Goal: Ask a question: Seek information or help from site administrators or community

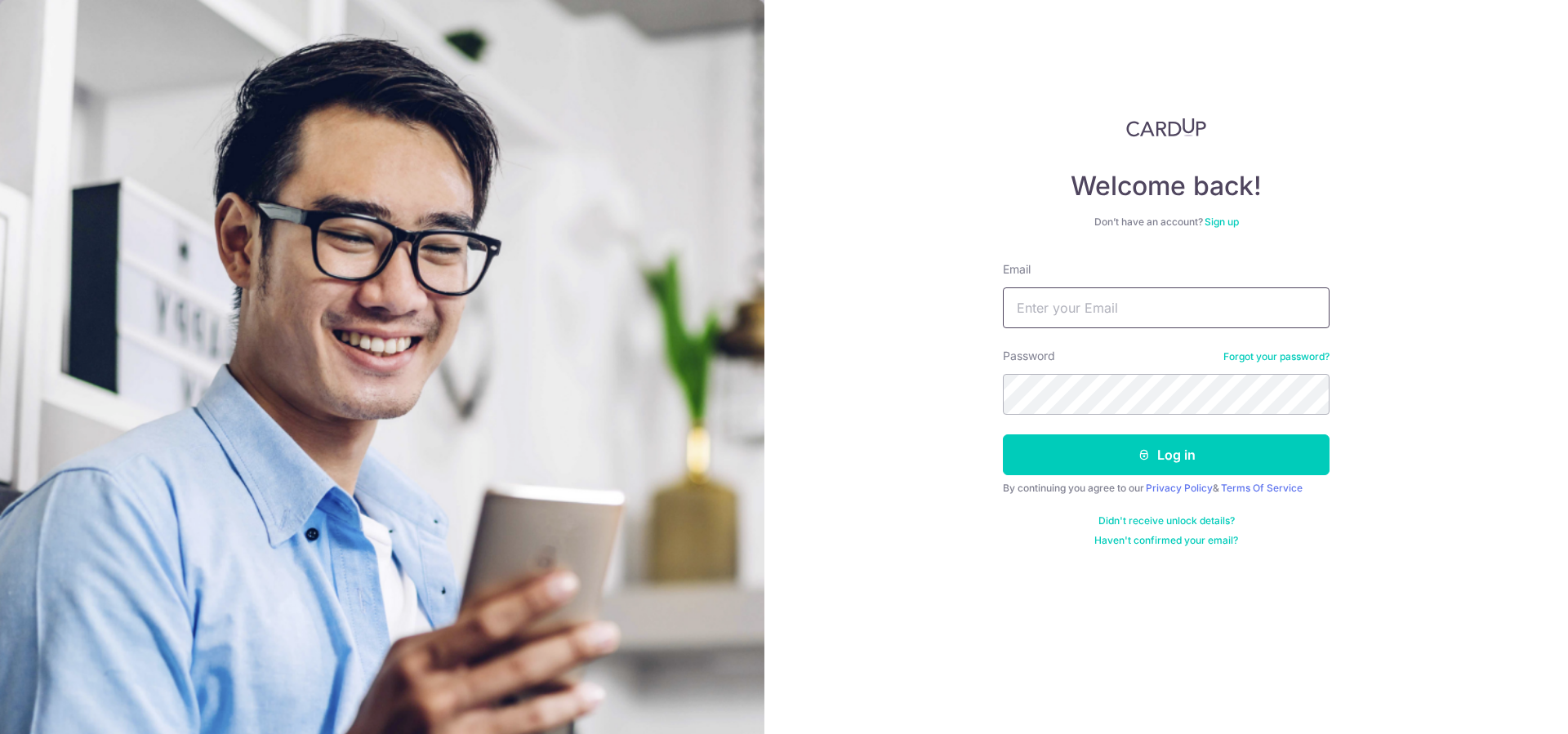
click at [1147, 305] on input "Email" at bounding box center [1166, 308] width 327 height 41
type input "[EMAIL_ADDRESS][DOMAIN_NAME]"
click at [1180, 453] on button "Log in" at bounding box center [1166, 455] width 327 height 41
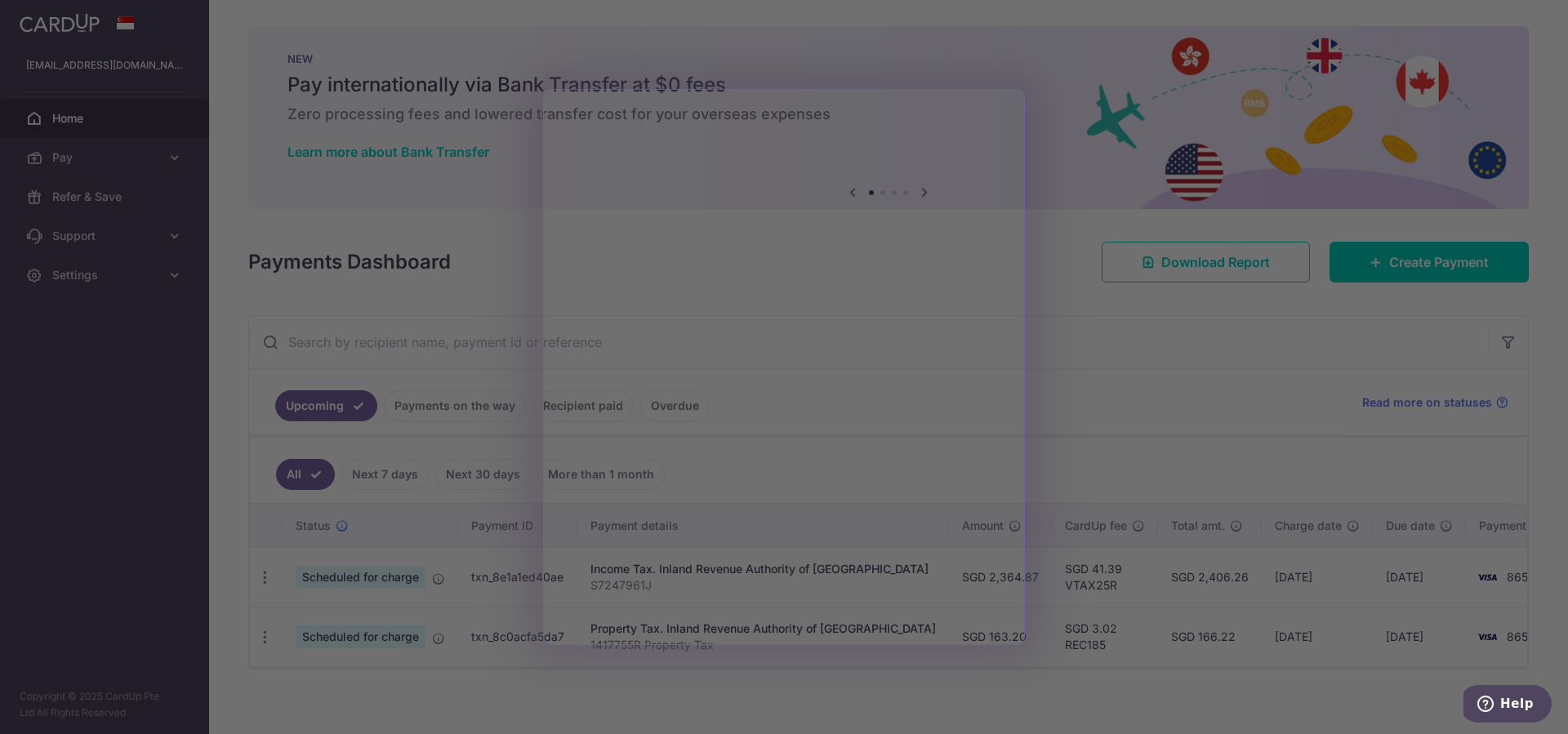
click at [962, 57] on div at bounding box center [791, 370] width 1584 height 741
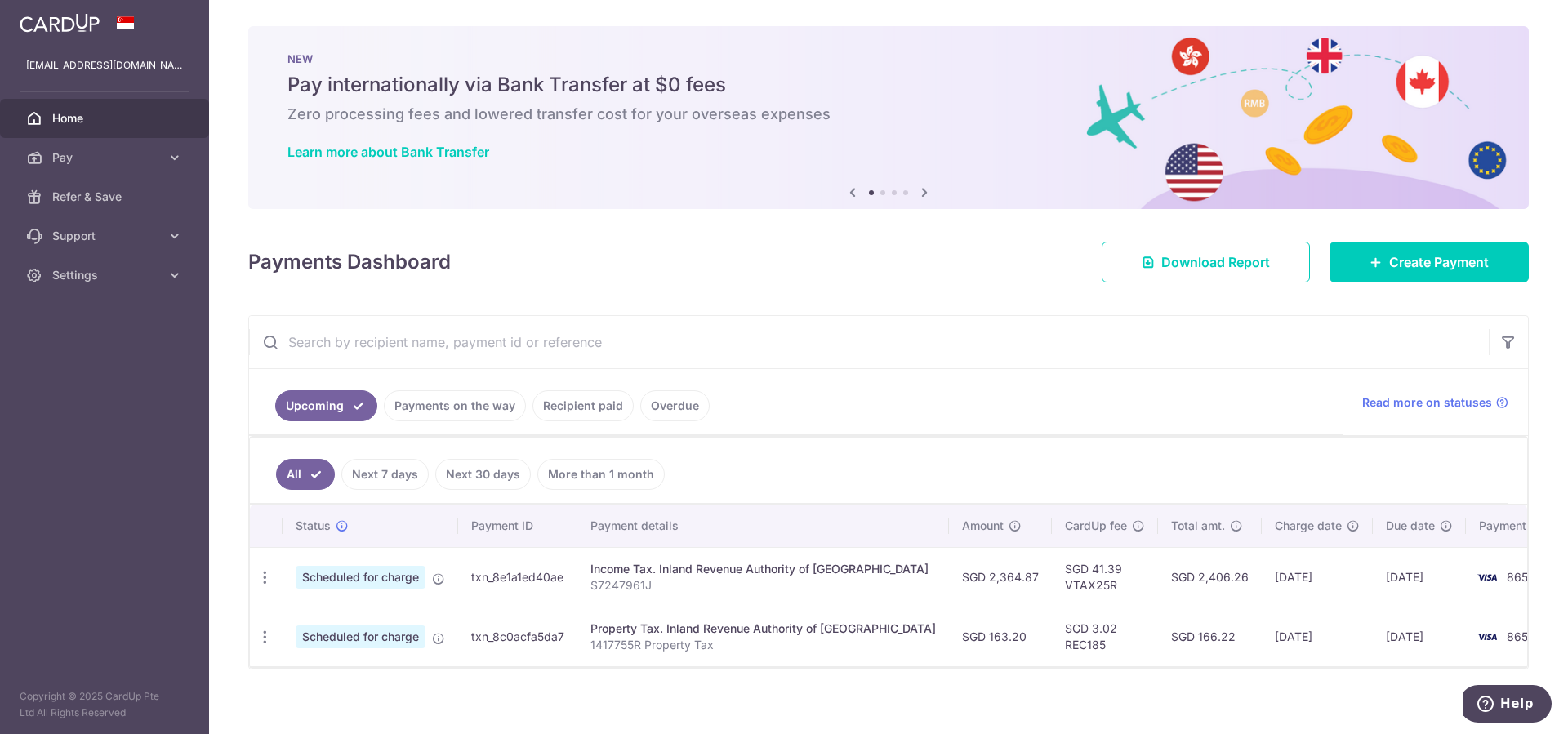
click at [400, 582] on span "Scheduled for charge" at bounding box center [360, 577] width 130 height 23
click at [385, 575] on span "Scheduled for charge" at bounding box center [360, 577] width 130 height 23
click at [258, 579] on icon "button" at bounding box center [264, 577] width 17 height 17
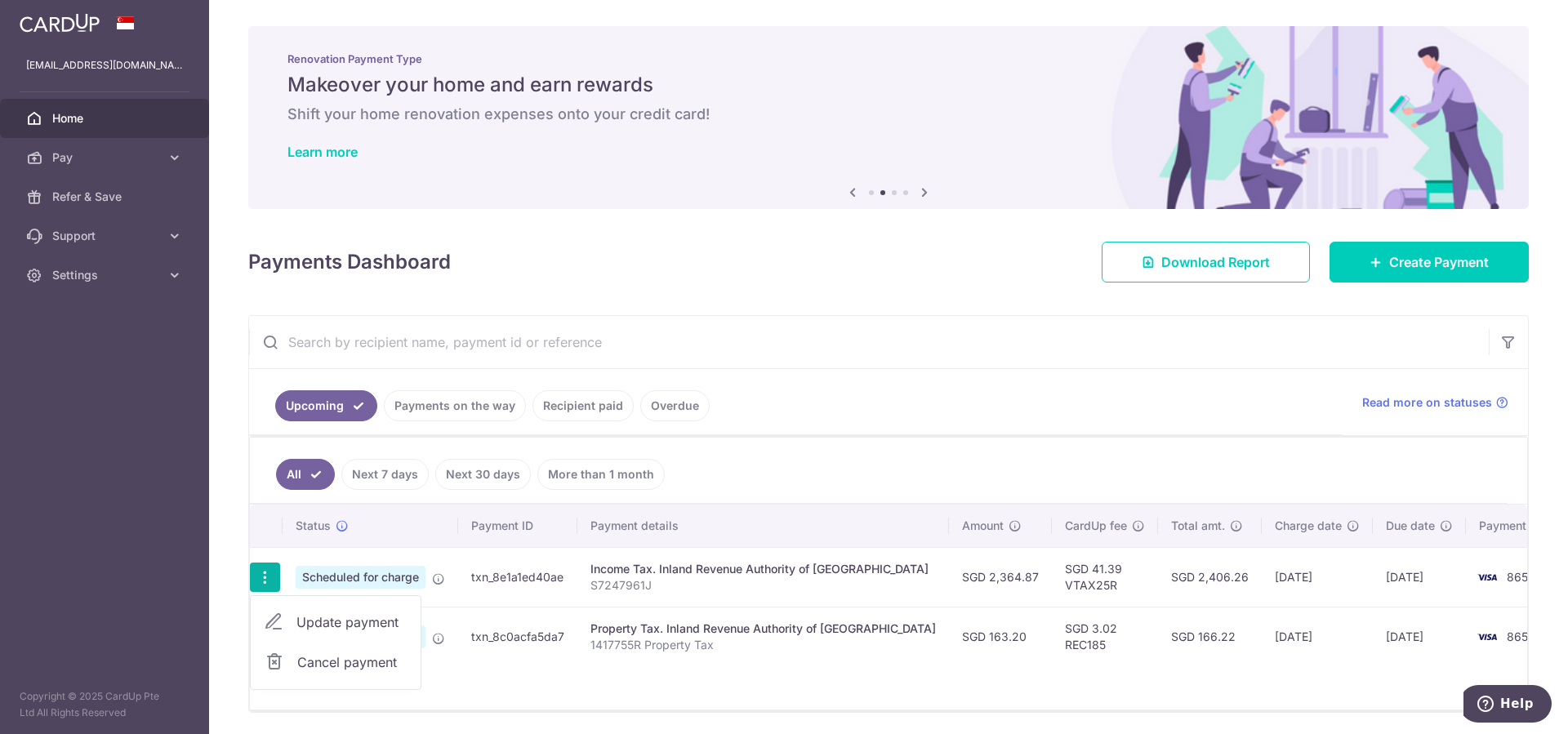
click at [335, 617] on span "Update payment" at bounding box center [352, 622] width 111 height 19
radio input "true"
type input "2,364.87"
type input "18/08/2025"
type input "S7247961J"
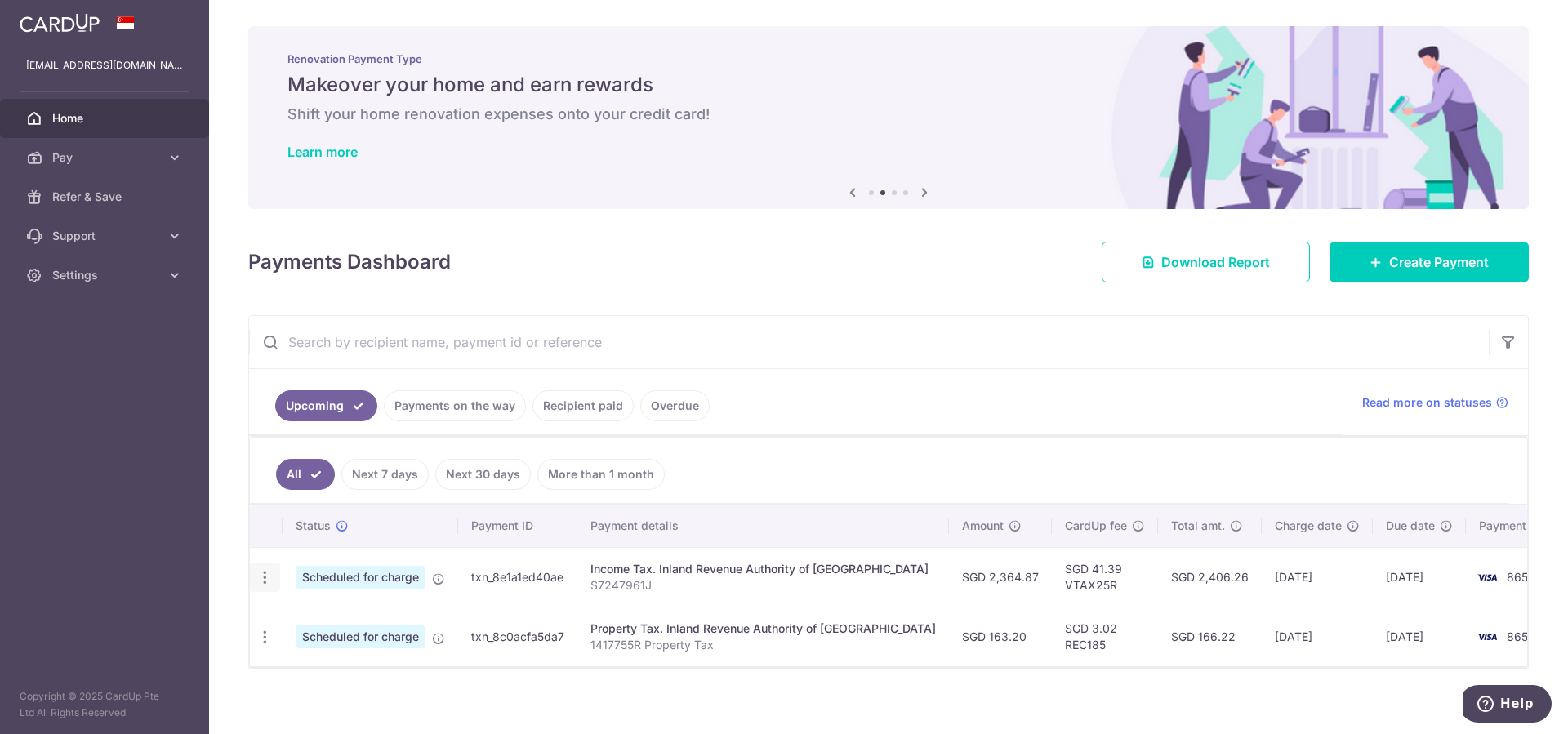
type input "VTAX25R"
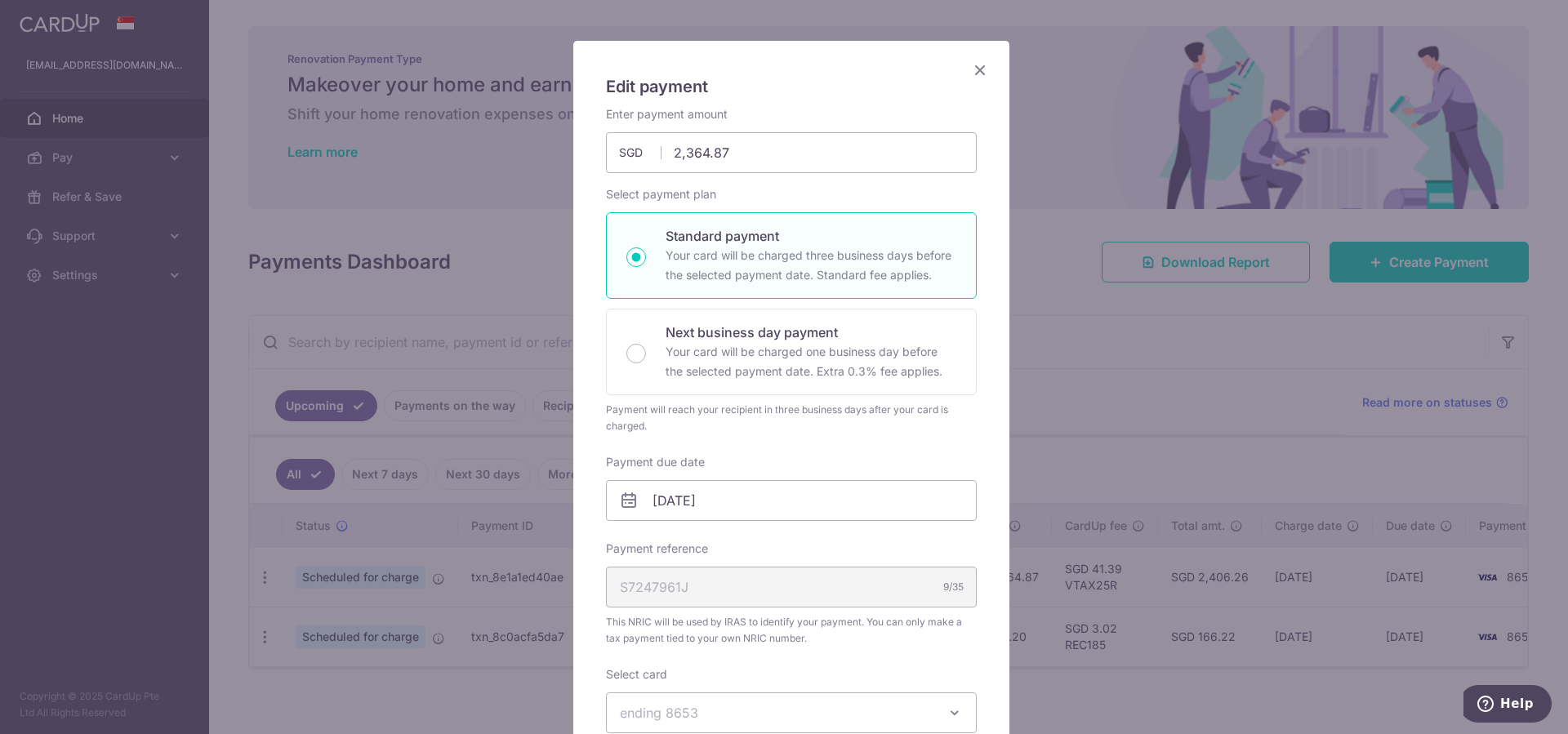
scroll to position [417, 0]
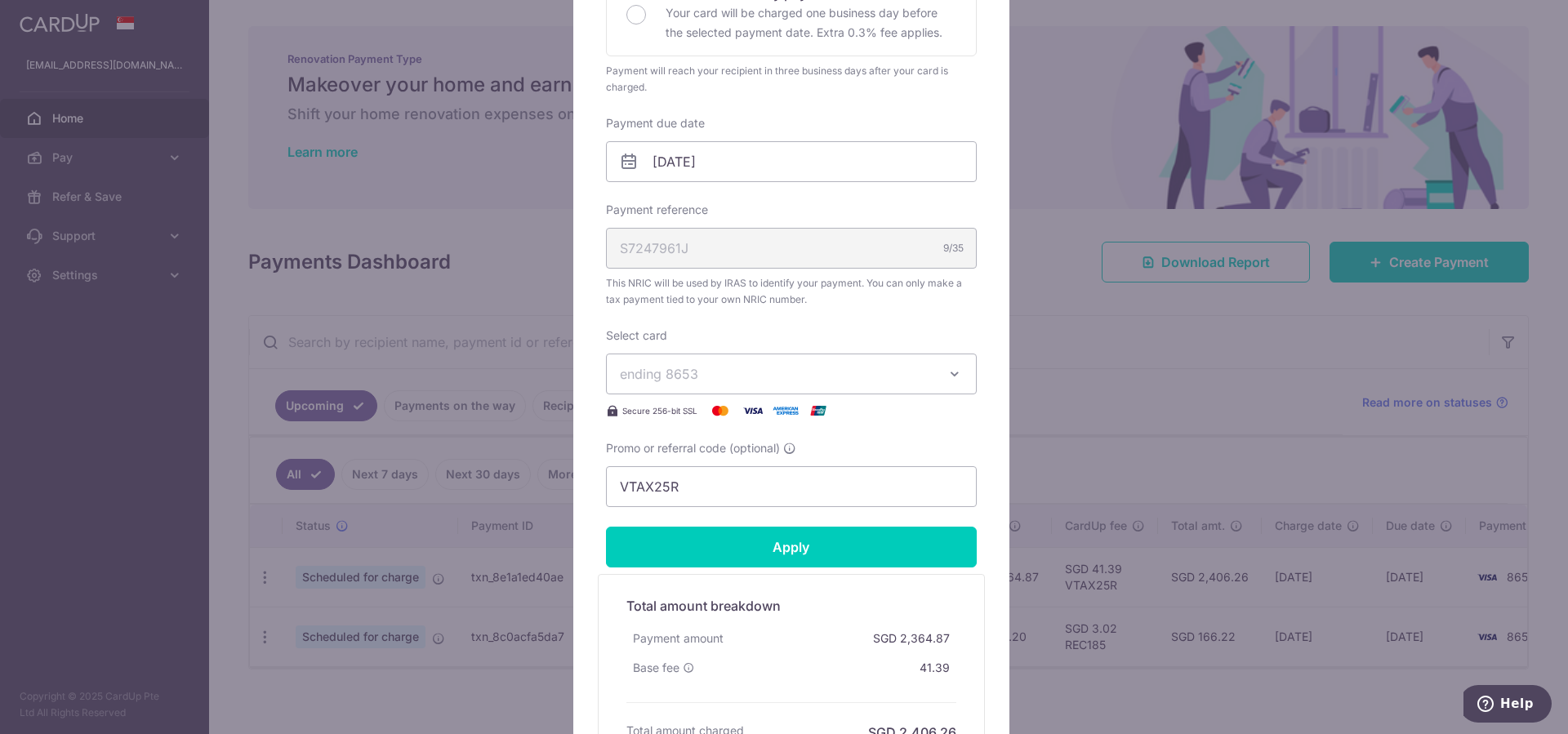
click at [947, 373] on icon "button" at bounding box center [955, 374] width 17 height 17
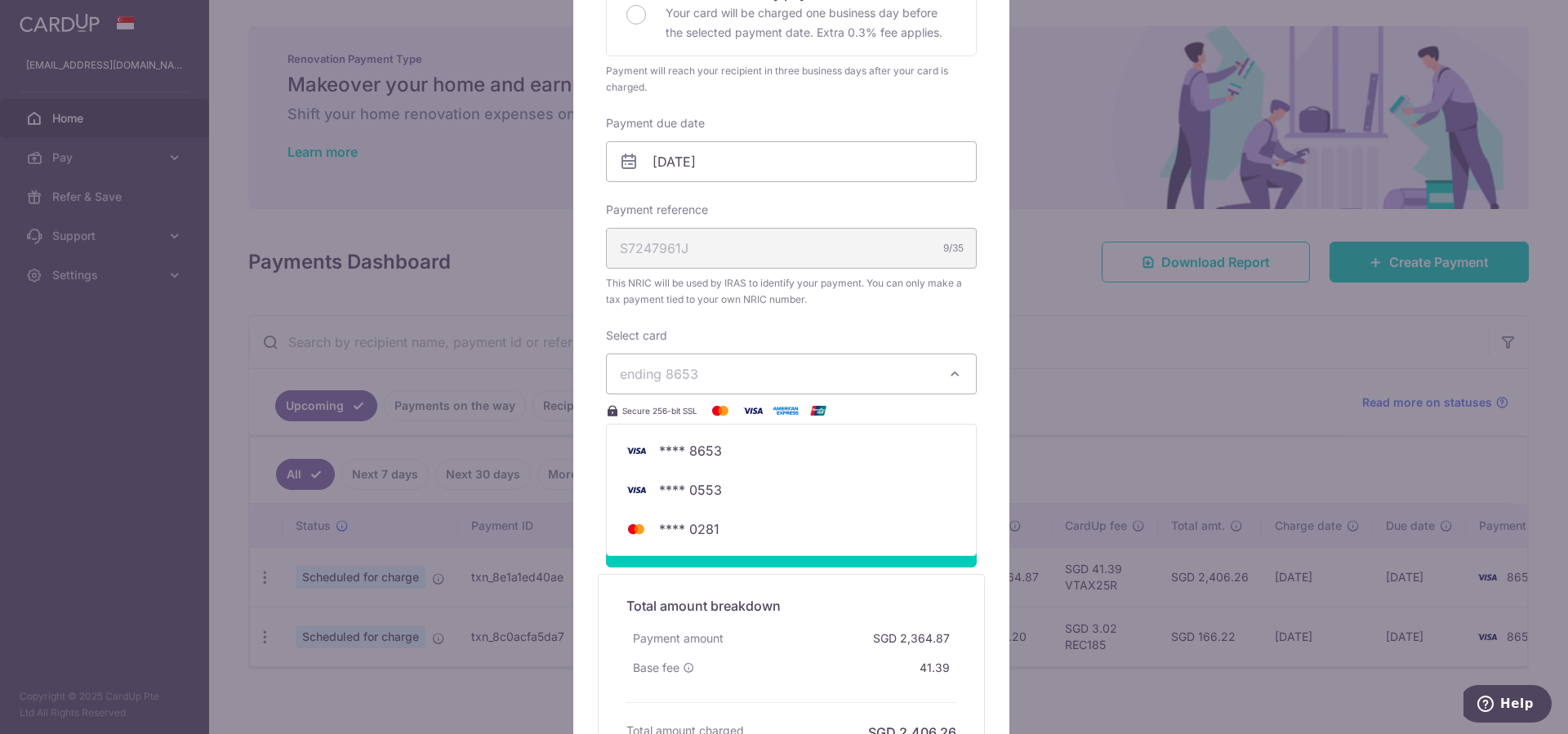
click at [1060, 163] on div "Edit payment By clicking apply, you will make changes to all payments to Inland…" at bounding box center [784, 367] width 1568 height 734
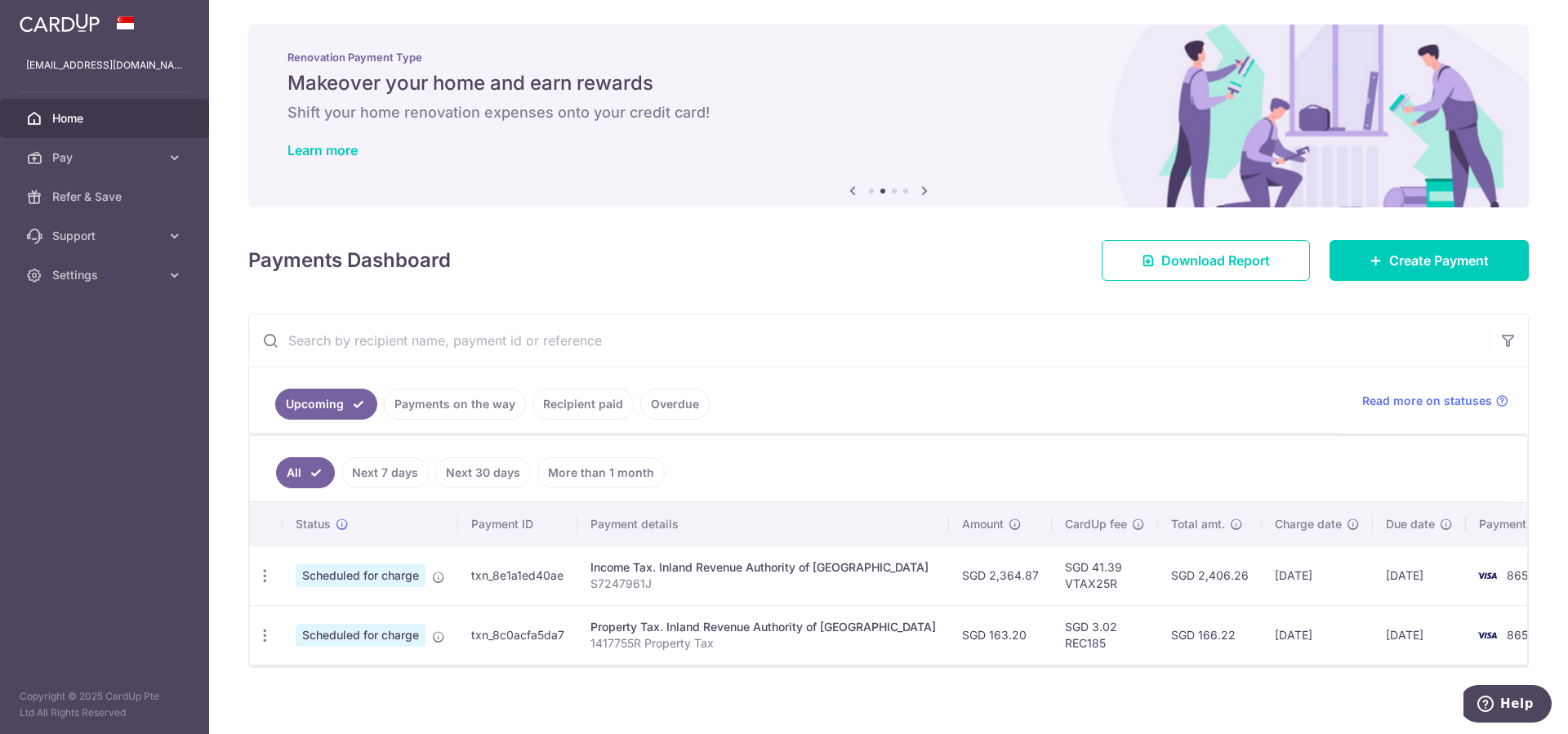
scroll to position [0, 0]
click at [59, 21] on img at bounding box center [59, 23] width 80 height 19
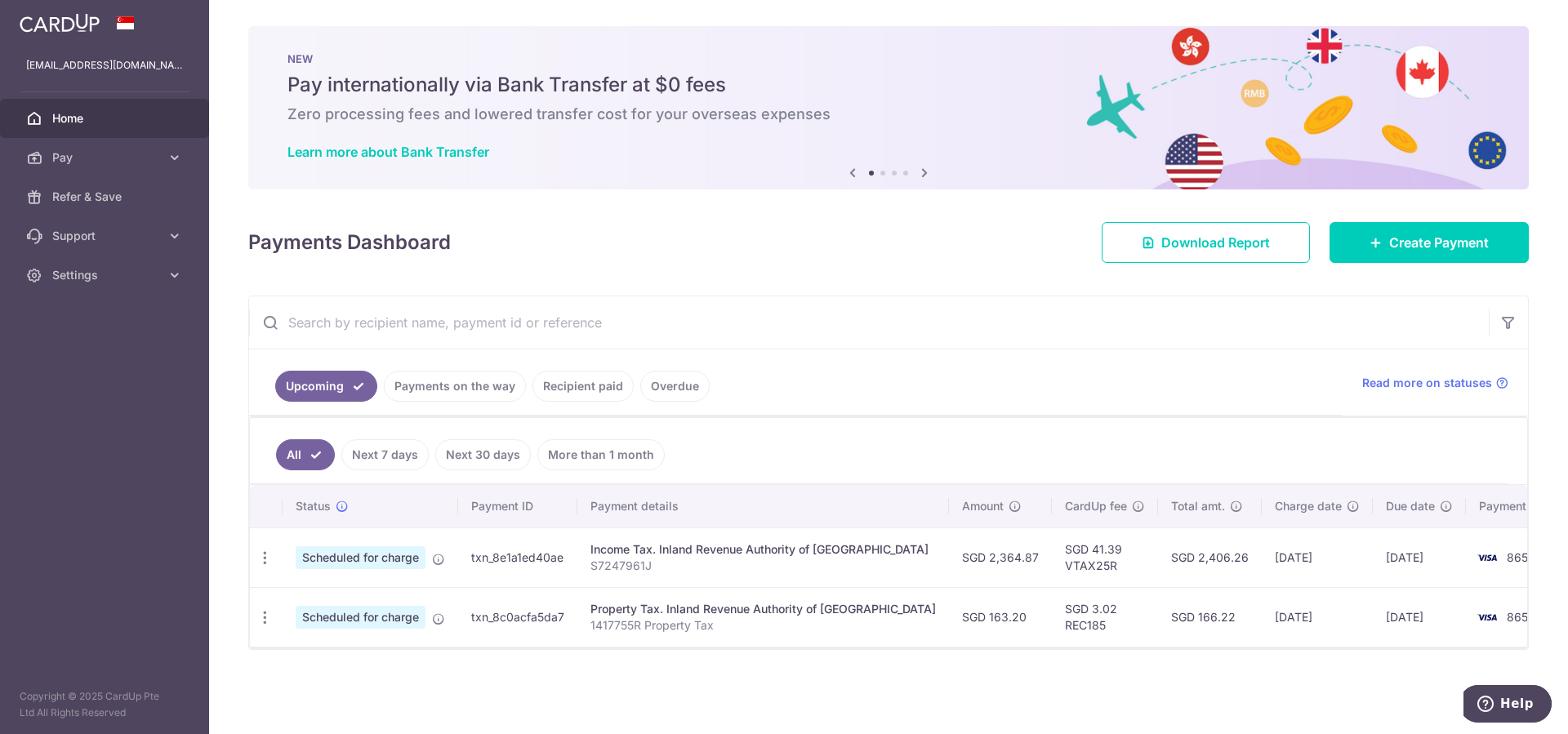
click at [922, 173] on icon at bounding box center [925, 172] width 19 height 20
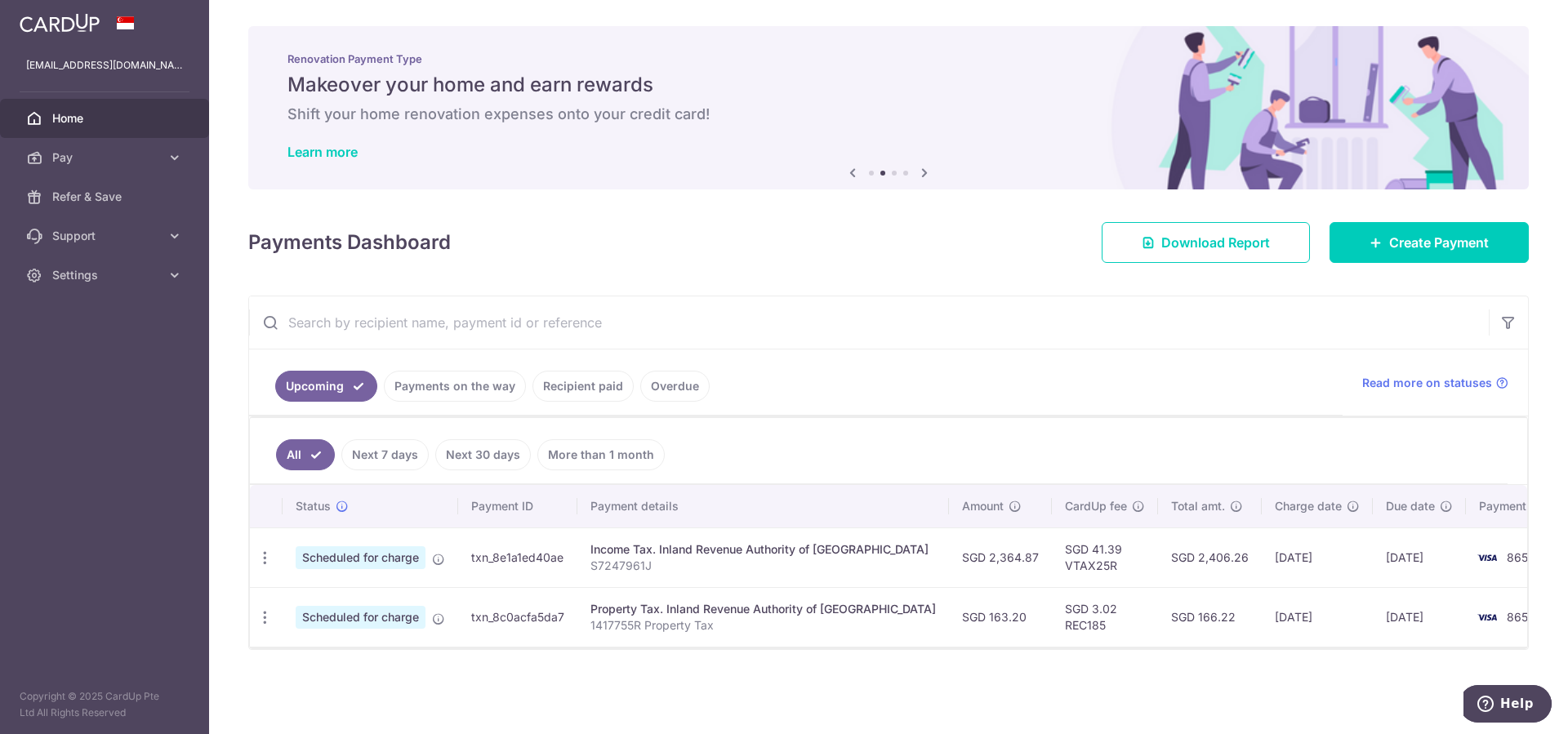
click at [922, 173] on icon at bounding box center [925, 172] width 19 height 20
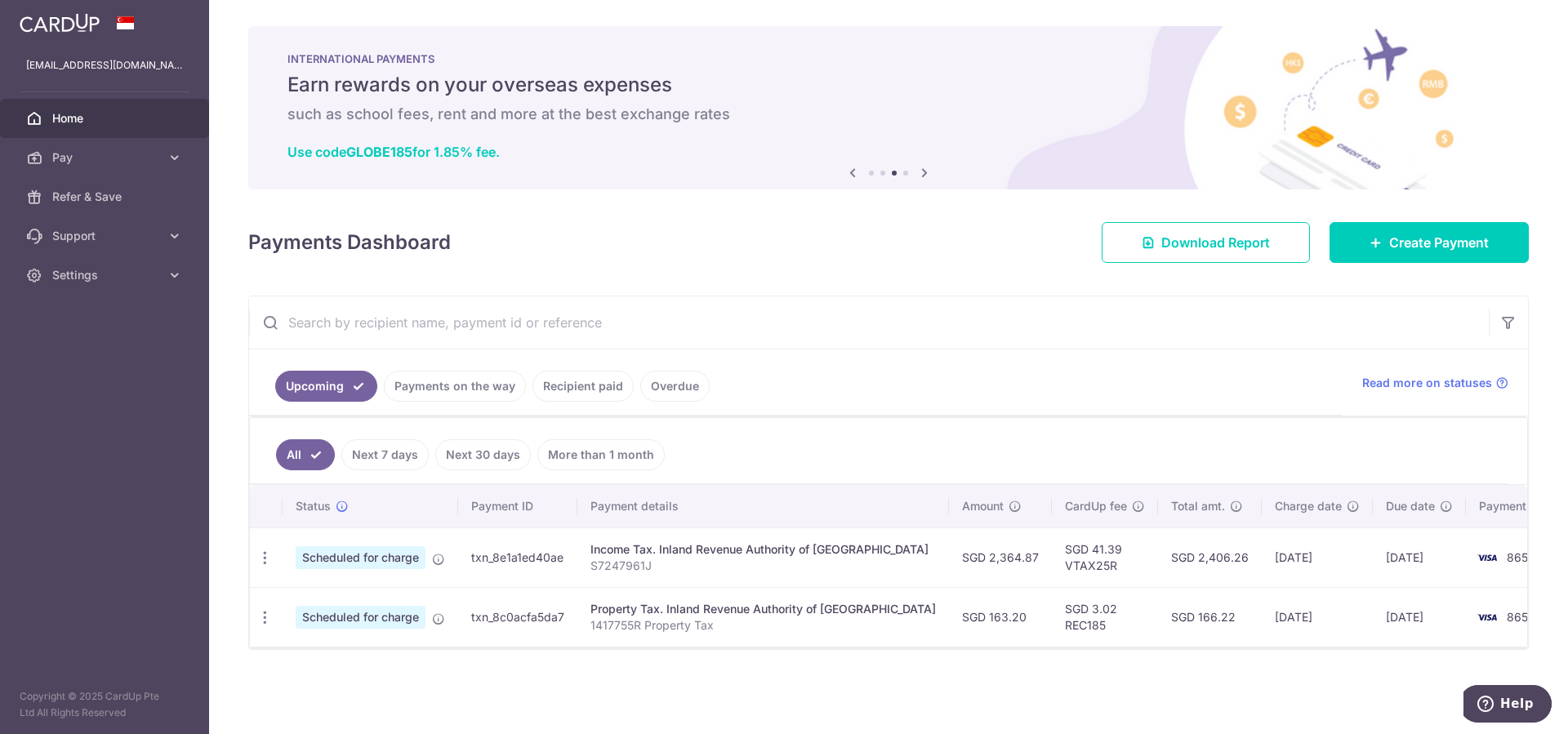
click at [922, 173] on icon at bounding box center [925, 172] width 19 height 20
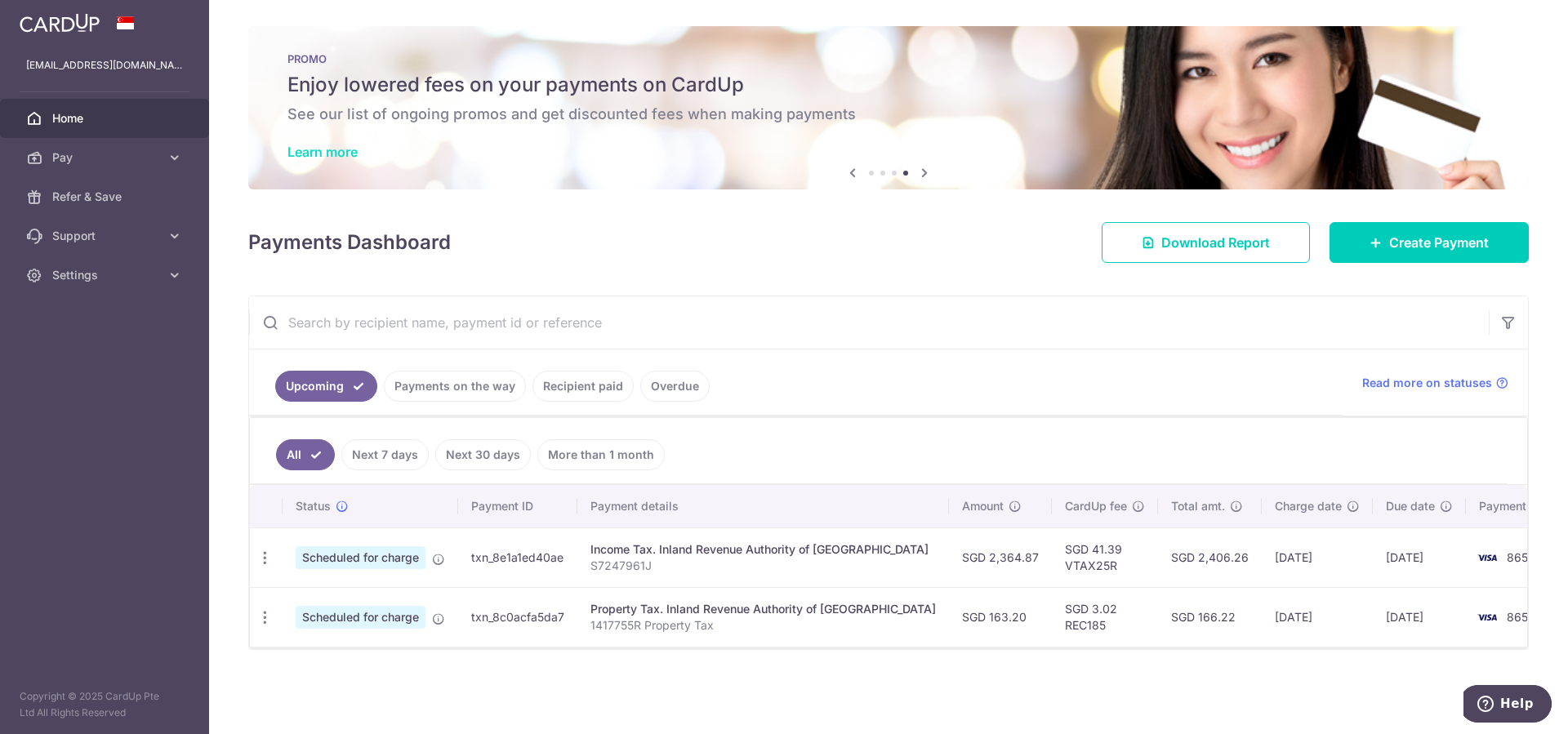
click at [328, 153] on link "Learn more" at bounding box center [323, 152] width 71 height 17
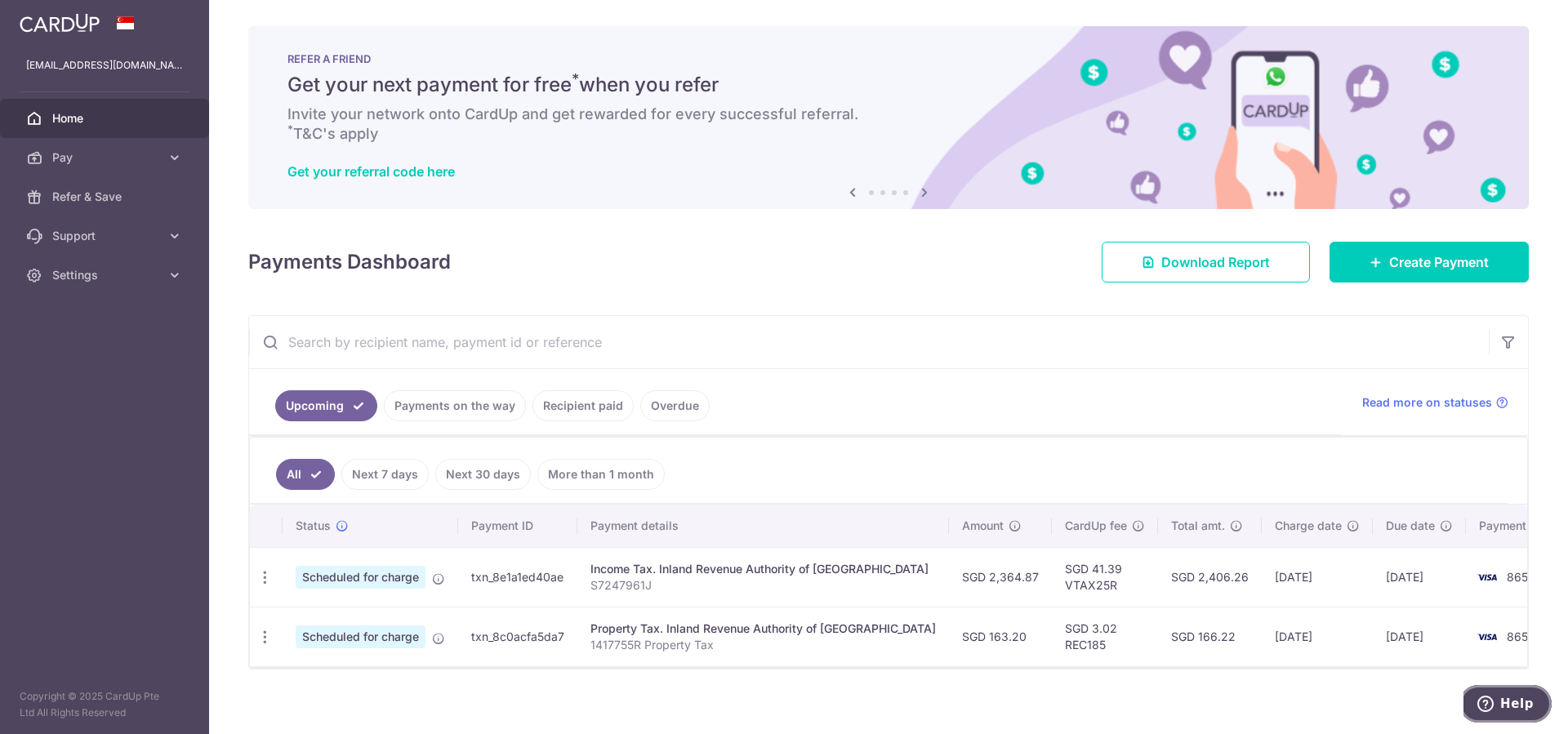
click at [1498, 697] on span "Help" at bounding box center [1489, 703] width 23 height 17
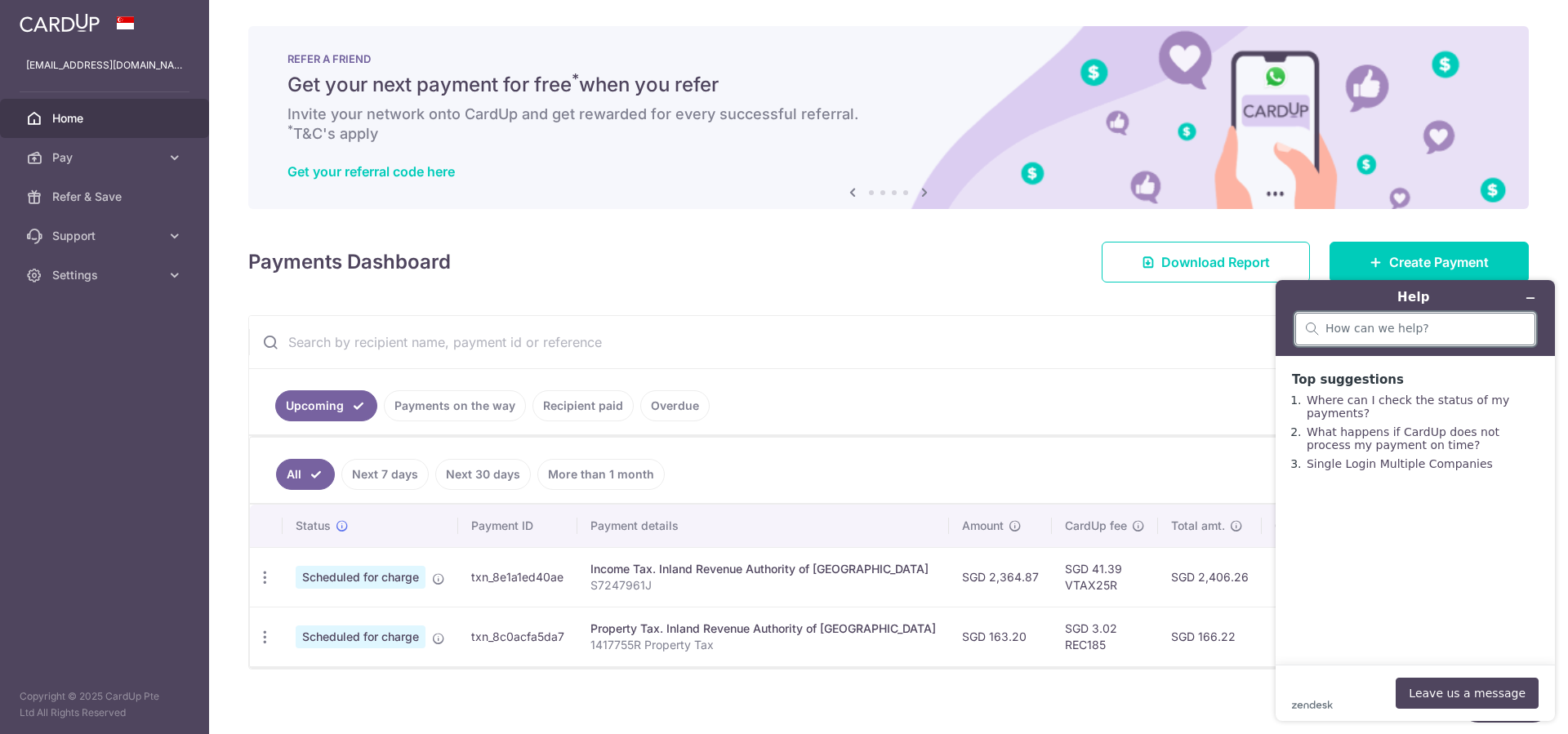
click at [1450, 332] on input "search" at bounding box center [1425, 329] width 199 height 15
type input "live agent"
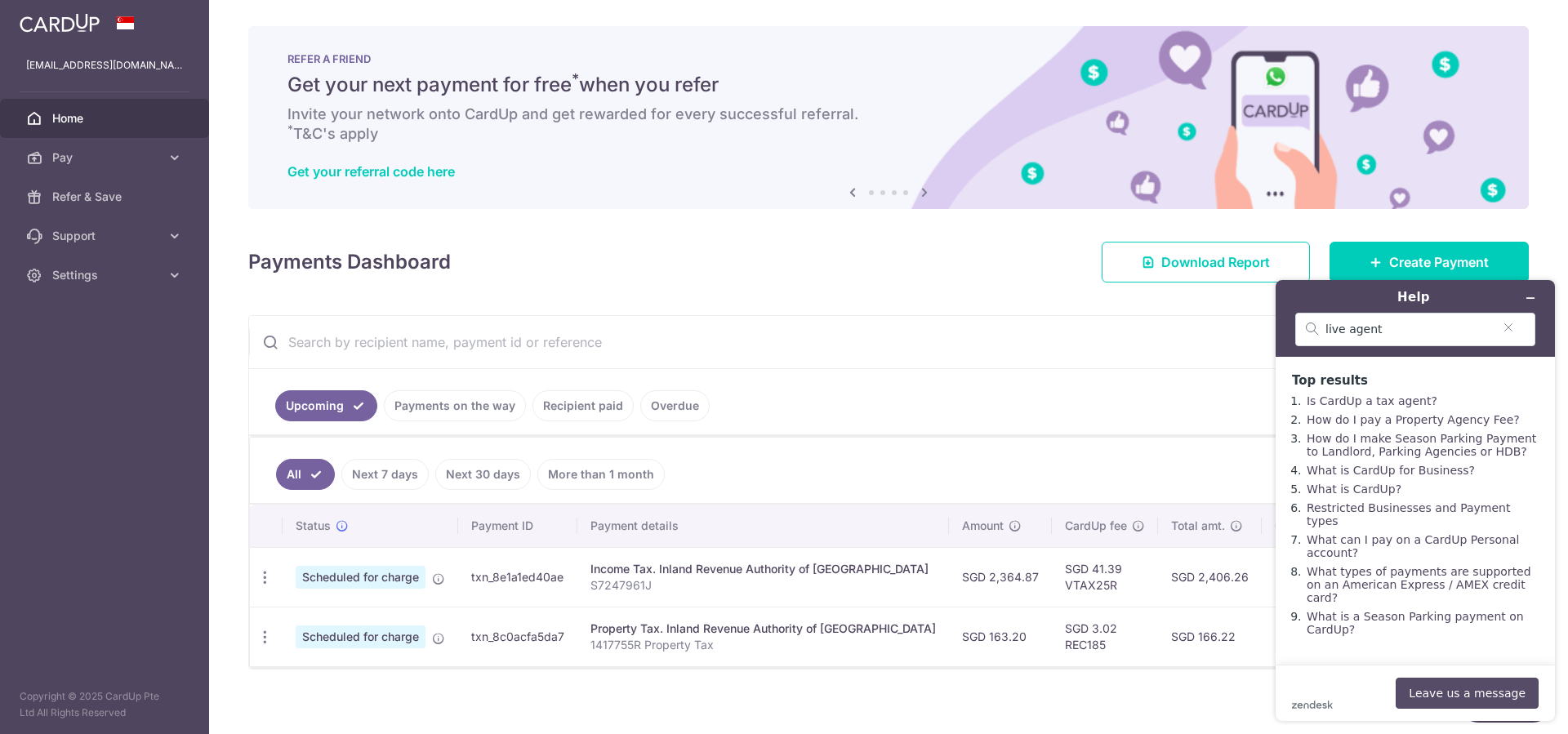
click at [1478, 693] on button "Leave us a message" at bounding box center [1468, 693] width 143 height 31
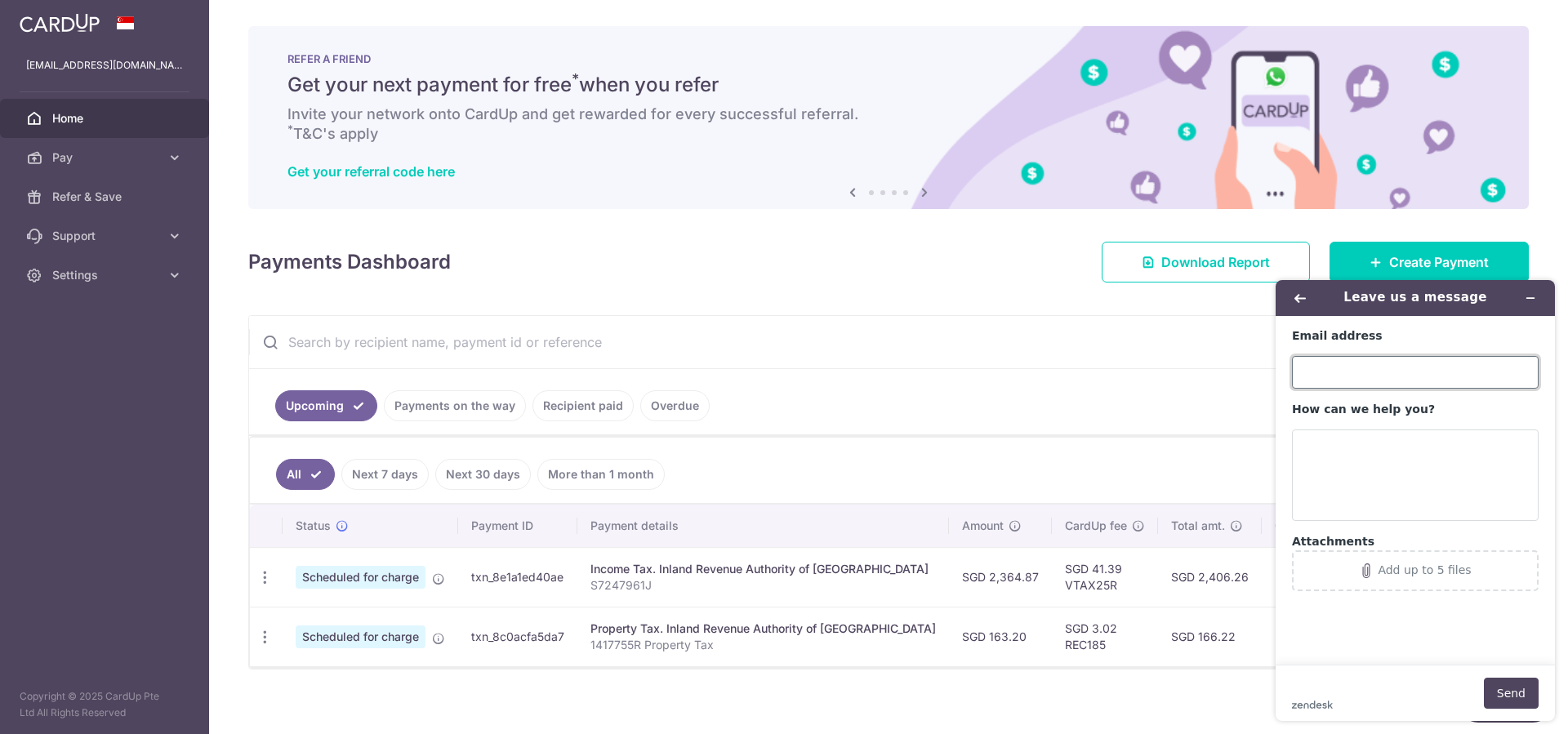
click at [1388, 374] on input "Email address" at bounding box center [1416, 372] width 247 height 33
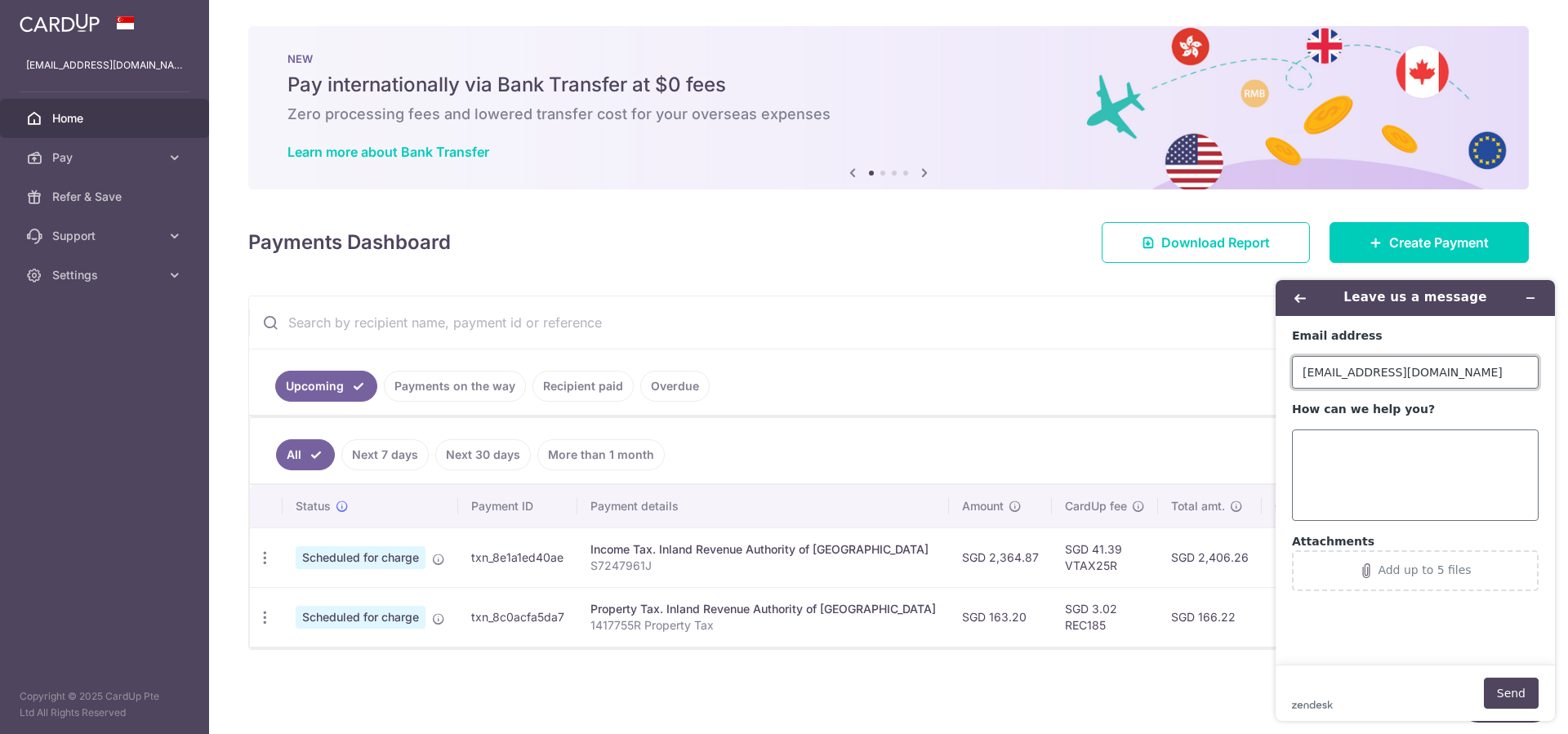
type input "[EMAIL_ADDRESS][DOMAIN_NAME]"
click at [1415, 481] on textarea "How can we help you?" at bounding box center [1416, 475] width 247 height 92
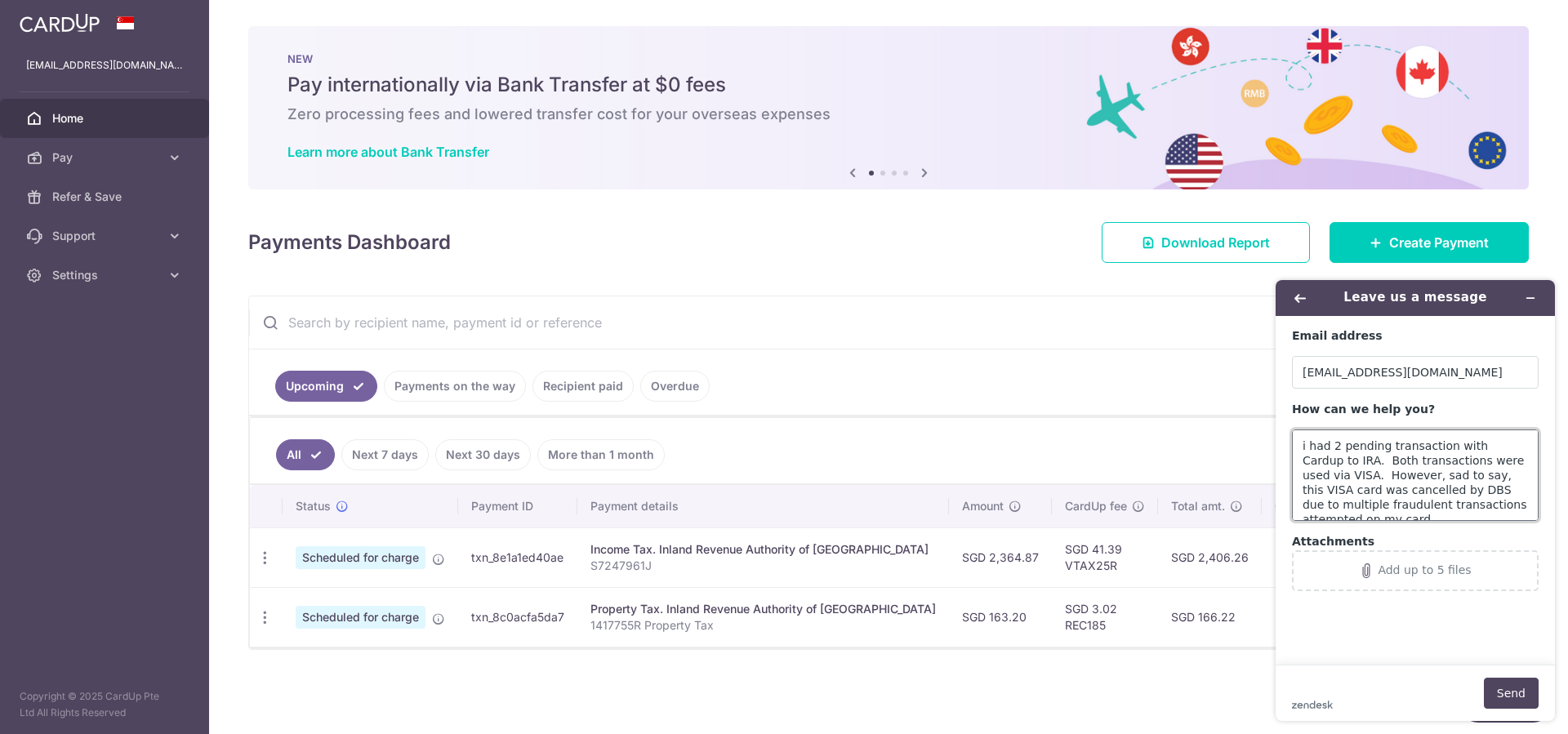
scroll to position [73, 0]
click at [1376, 447] on textarea "i had 2 pending transaction with Cardup to IRA. Both transactions were used via…" at bounding box center [1416, 475] width 247 height 92
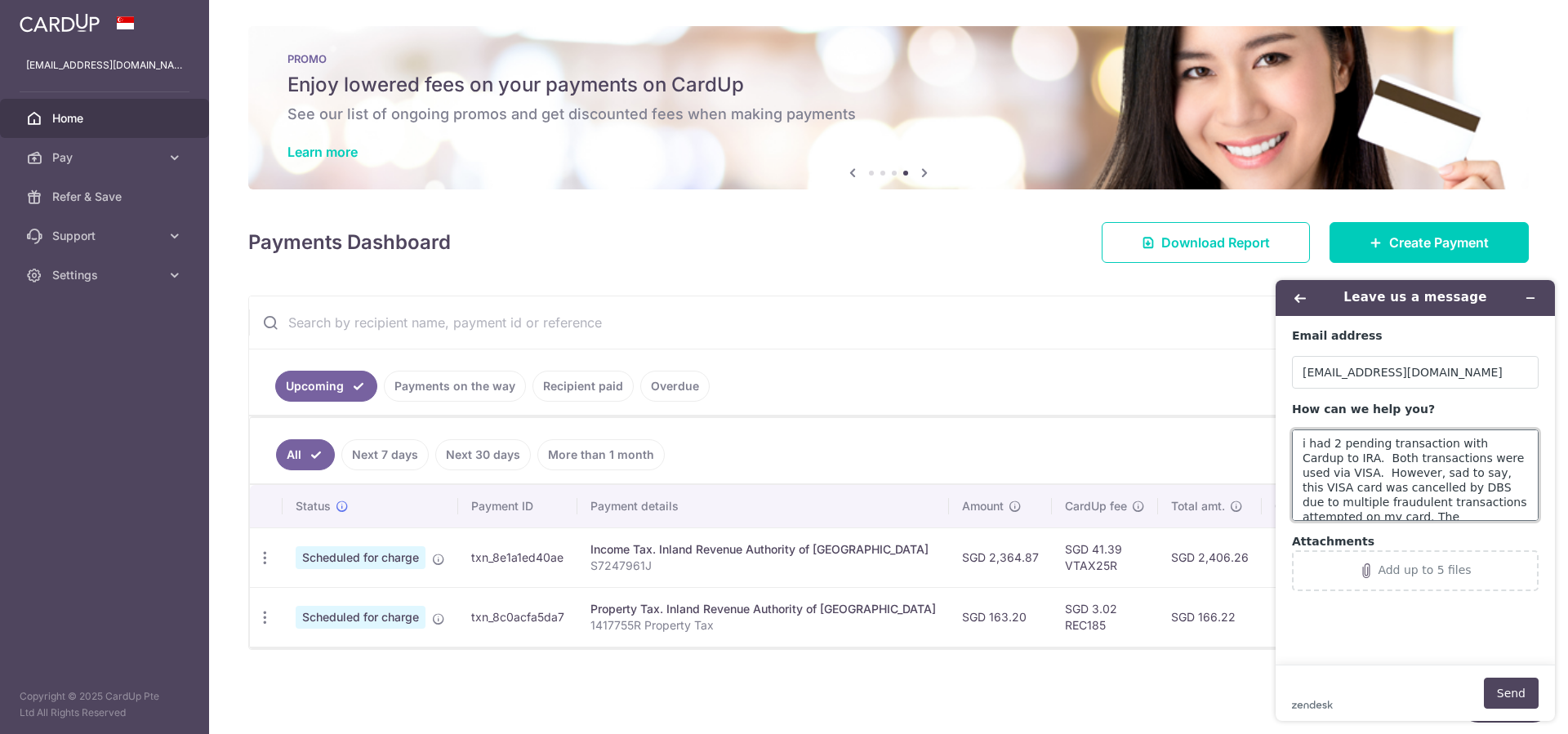
scroll to position [0, 0]
click at [1411, 495] on textarea "i had 2 pending transaction with Cardup to IRA. Both transactions were used via…" at bounding box center [1416, 475] width 247 height 92
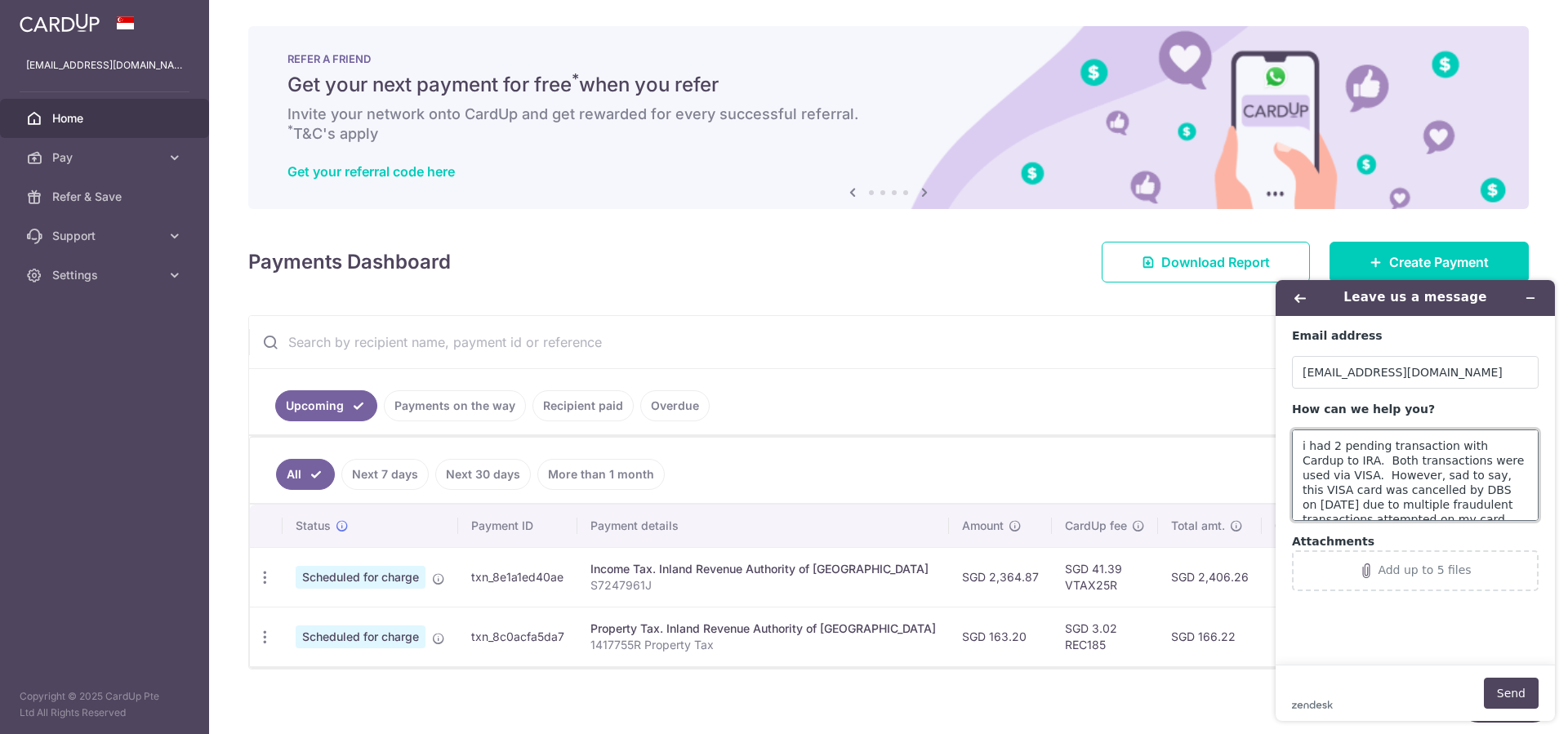
scroll to position [103, 0]
click at [1385, 512] on textarea "i had 2 pending transaction with Cardup to IRA. Both transactions were used via…" at bounding box center [1416, 475] width 247 height 92
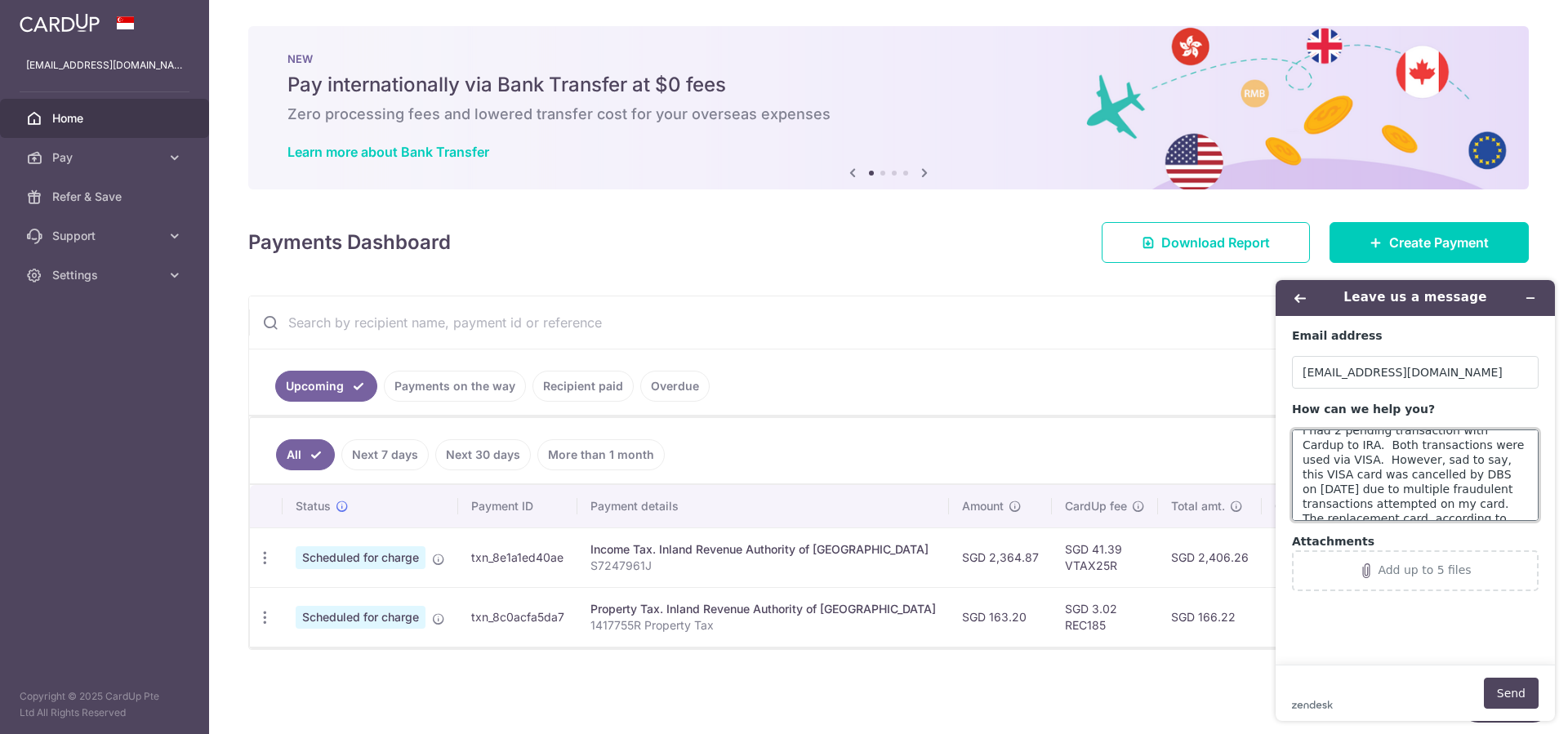
scroll to position [0, 0]
click at [1305, 446] on textarea "i had 2 pending transaction with Cardup to IRA. Both transactions were used via…" at bounding box center [1416, 475] width 247 height 92
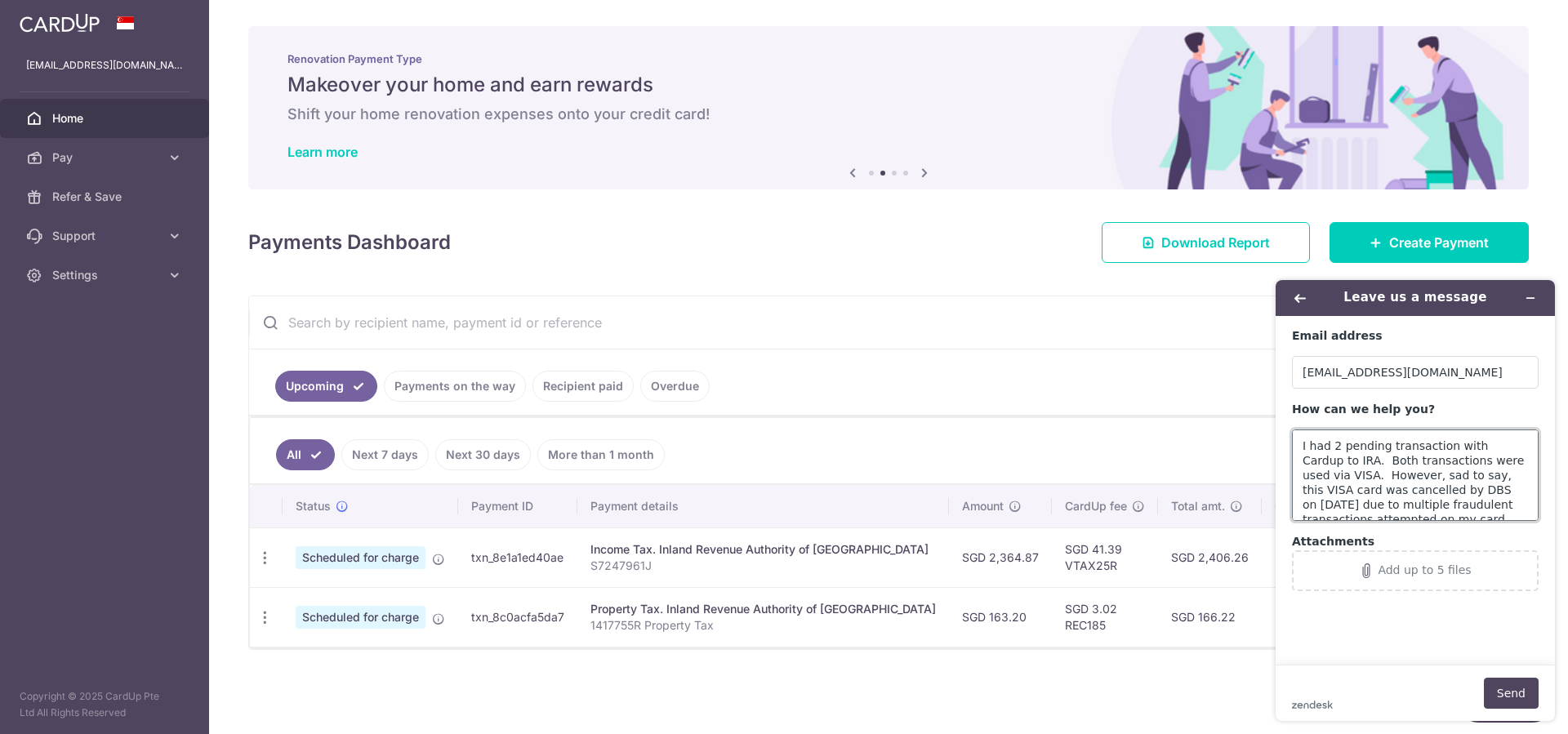
click at [1442, 451] on textarea "I had 2 pending transaction with Cardup to IRA. Both transactions were used via…" at bounding box center [1416, 475] width 247 height 92
drag, startPoint x: 1316, startPoint y: 461, endPoint x: 1301, endPoint y: 464, distance: 15.3
click at [1301, 464] on textarea "I had 2 pending transactions with Cardup to IRA. Both transactions were used vi…" at bounding box center [1416, 475] width 247 height 92
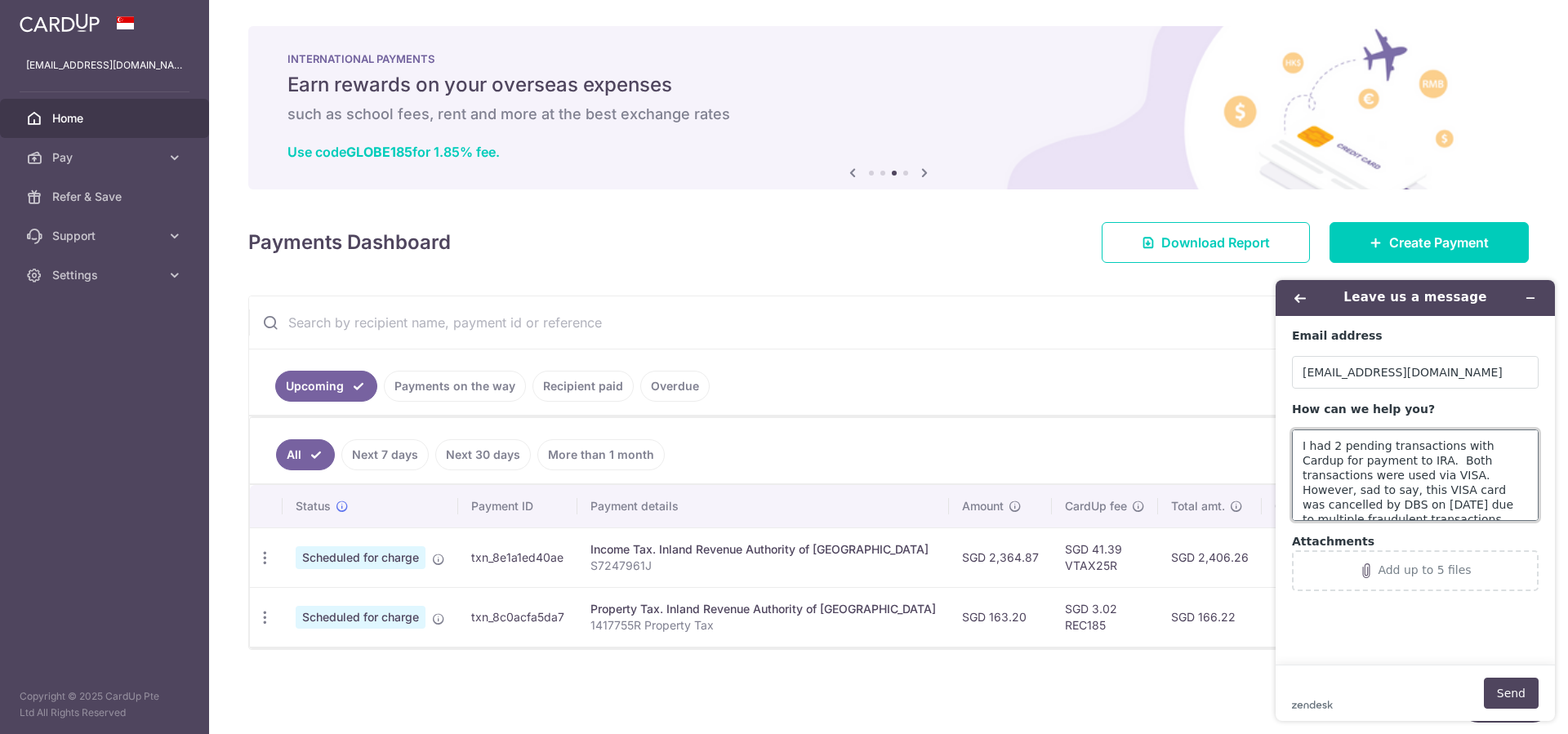
click at [1446, 449] on textarea "I had 2 pending transactions with Cardup for payment to IRA. Both transactions …" at bounding box center [1416, 475] width 247 height 92
click at [1464, 479] on textarea "I had 2 pending transactions (txn_8e1a1ed40ae & txn_8c0acfa5da7) with Cardup fo…" at bounding box center [1416, 475] width 247 height 92
click at [1338, 462] on textarea "I had 2 pending transactions (txn_8e1a1ed40ae & txn_8c0acfa5da7) with Cardup fo…" at bounding box center [1416, 475] width 247 height 92
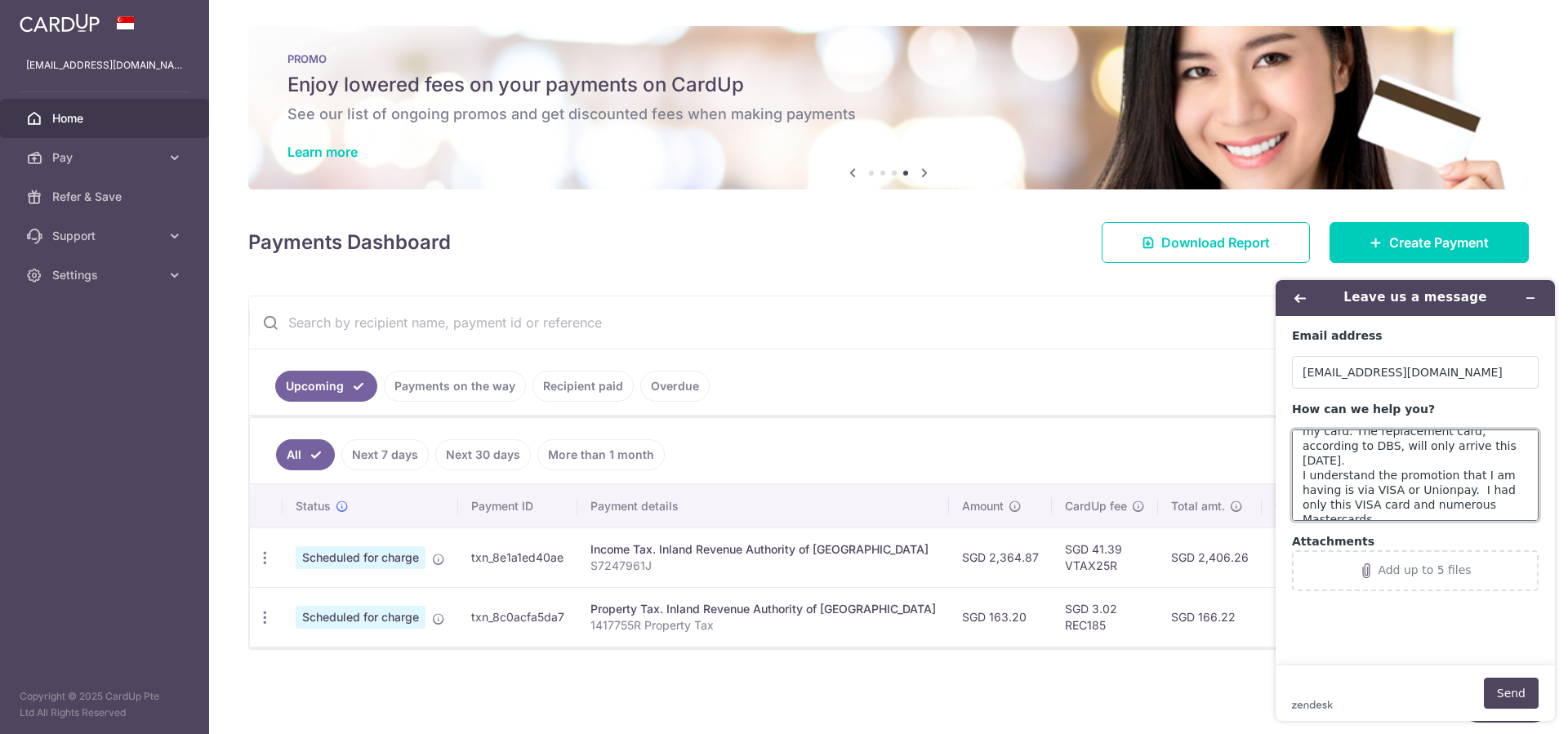
scroll to position [147, 0]
click at [1511, 509] on textarea "I had 2 pending transactions (txn_8e1a1ed40ae & txn_8c0acfa5da7) with Cardup fo…" at bounding box center [1416, 475] width 247 height 92
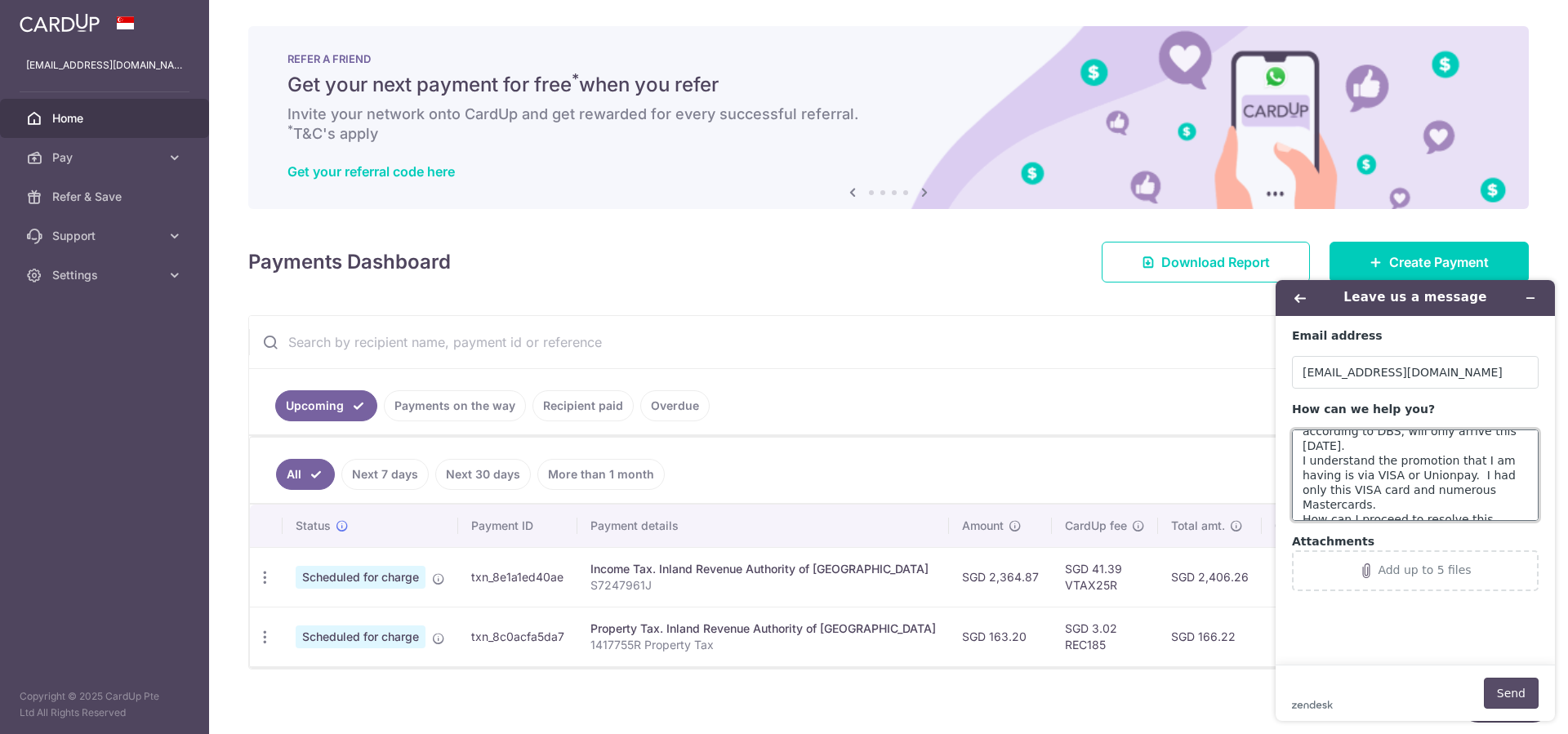
type textarea "I had 2 pending transactions (txn_8e1a1ed40ae & txn_8c0acfa5da7) with Cardup fo…"
click at [1512, 696] on button "Send" at bounding box center [1512, 693] width 55 height 31
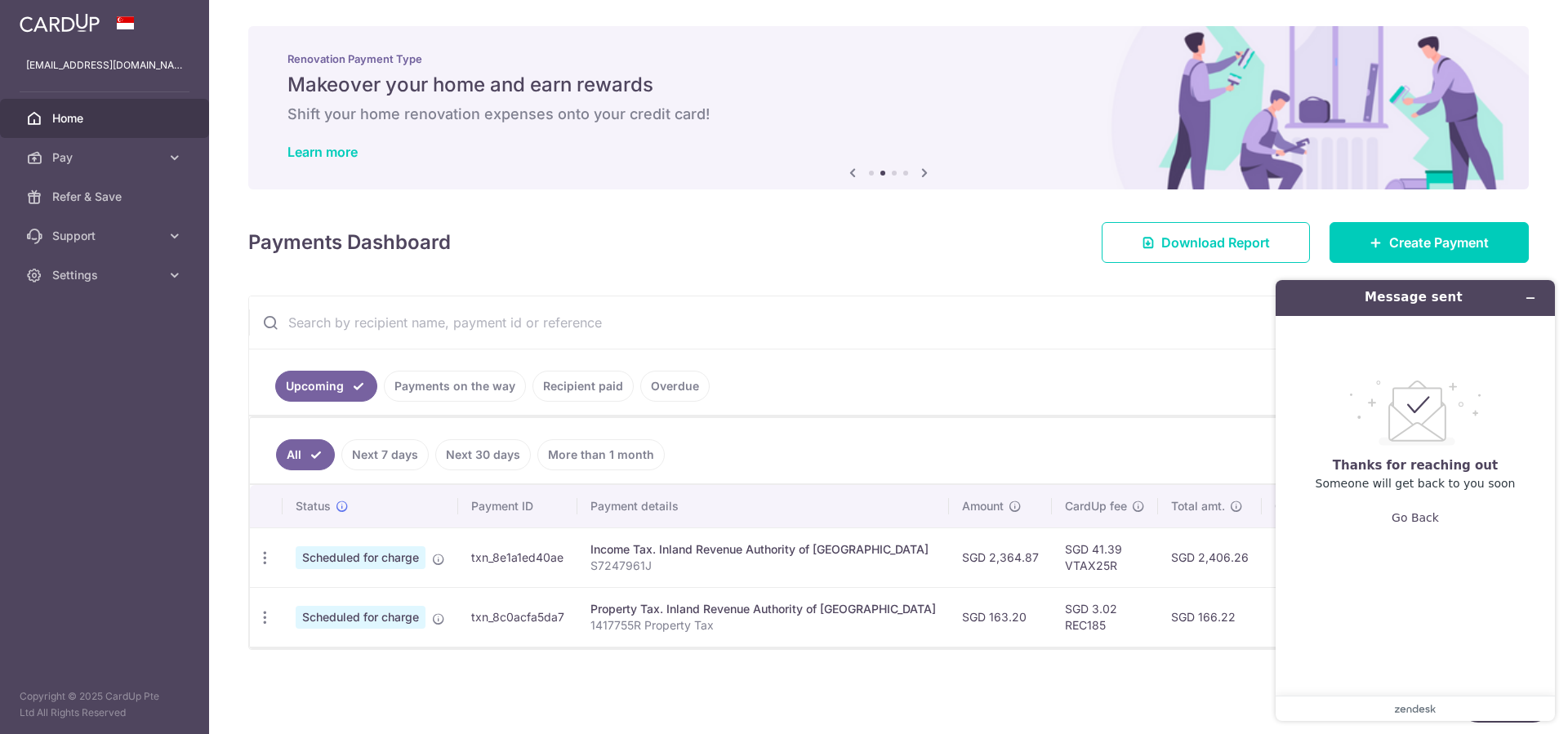
click at [905, 297] on input "text" at bounding box center [869, 322] width 1240 height 52
click at [1536, 300] on button "Minimize widget" at bounding box center [1531, 298] width 26 height 23
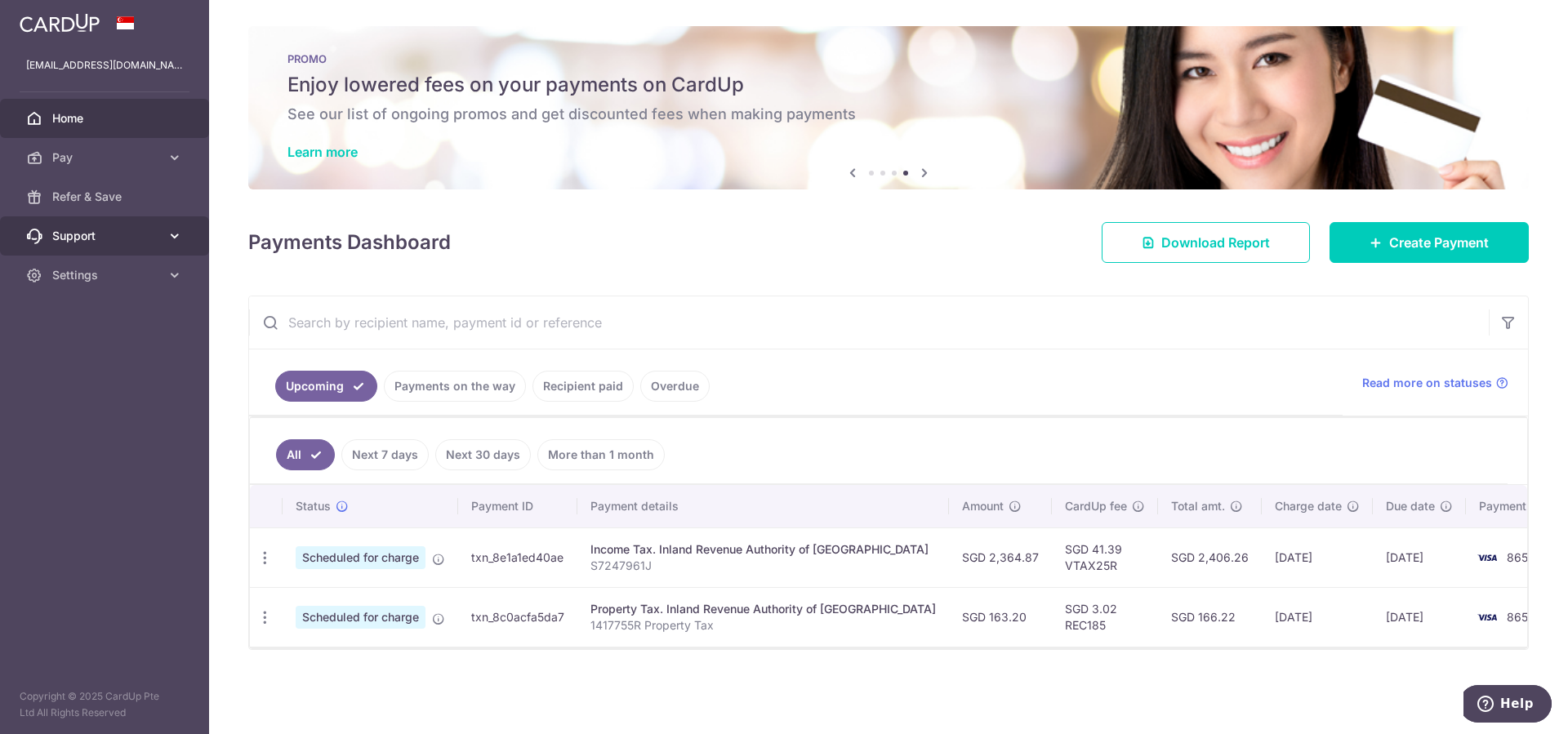
click at [161, 240] on link "Support" at bounding box center [104, 236] width 209 height 39
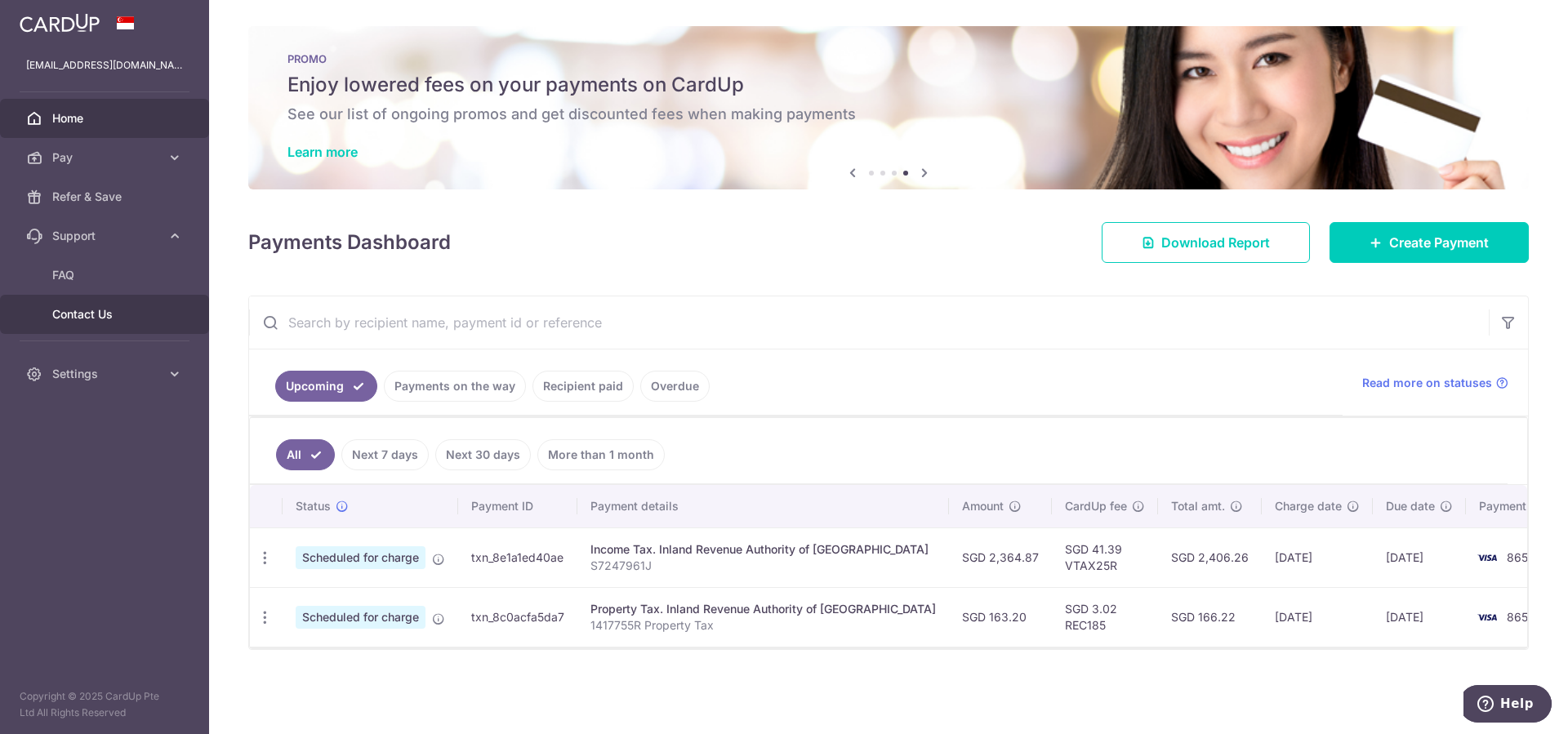
click at [119, 315] on span "Contact Us" at bounding box center [106, 314] width 108 height 17
